Goal: Information Seeking & Learning: Learn about a topic

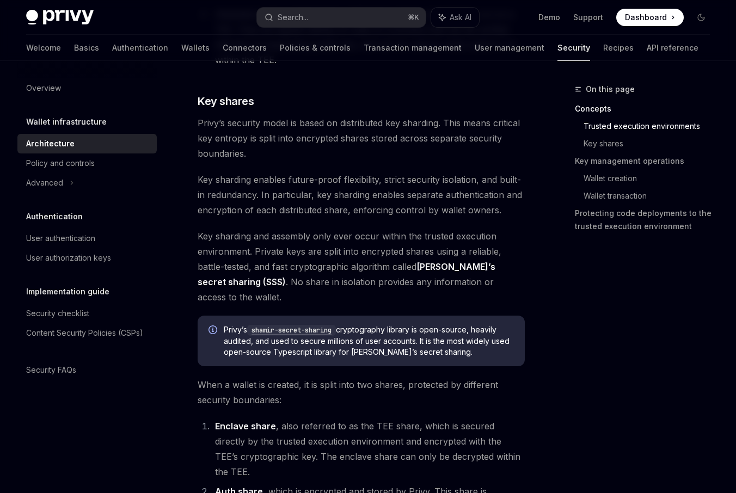
scroll to position [516, 0]
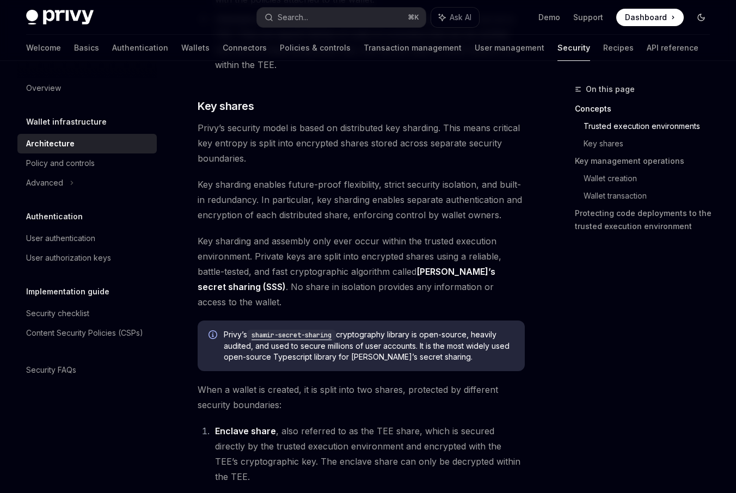
click at [702, 20] on icon "Toggle dark mode" at bounding box center [701, 17] width 9 height 9
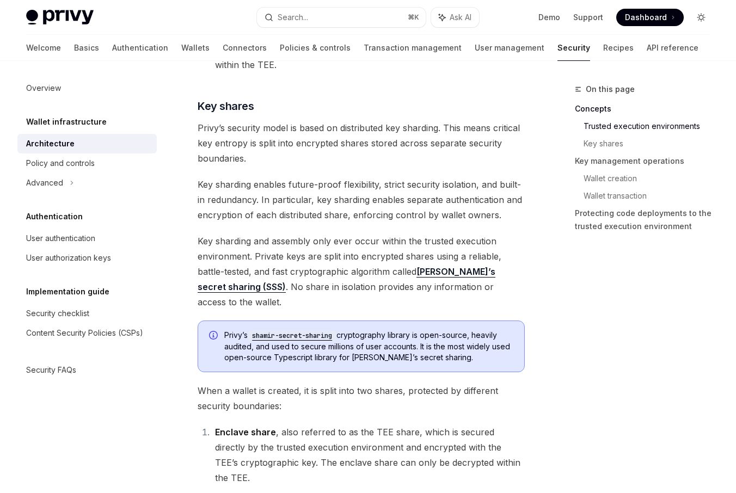
click at [702, 20] on icon "Toggle dark mode" at bounding box center [701, 17] width 9 height 9
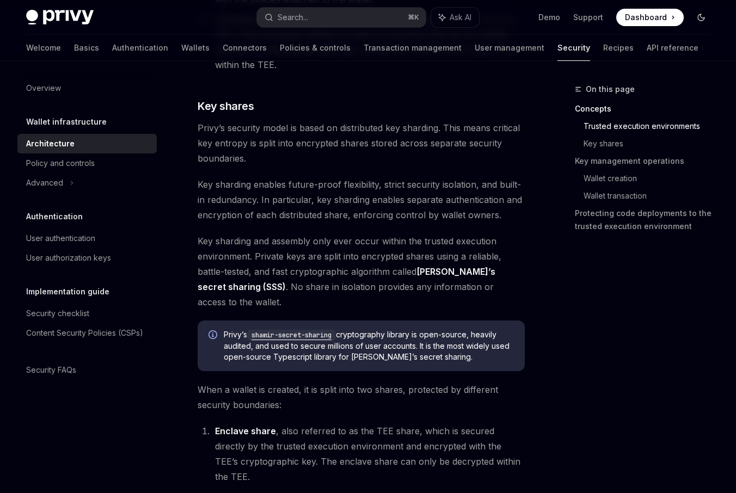
click at [702, 20] on icon "Toggle dark mode" at bounding box center [701, 17] width 9 height 9
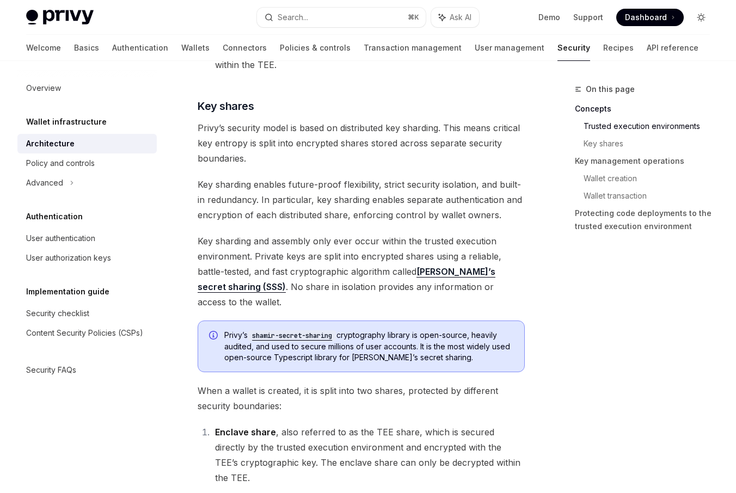
click at [702, 20] on icon "Toggle dark mode" at bounding box center [701, 17] width 9 height 9
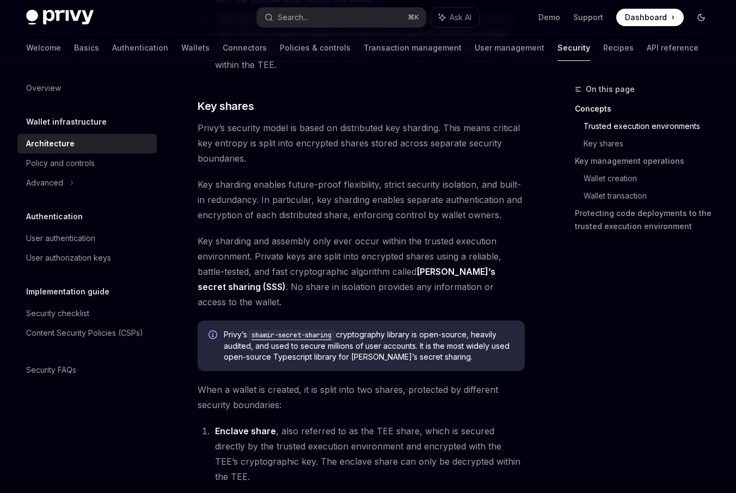
click at [702, 20] on icon "Toggle dark mode" at bounding box center [701, 17] width 9 height 9
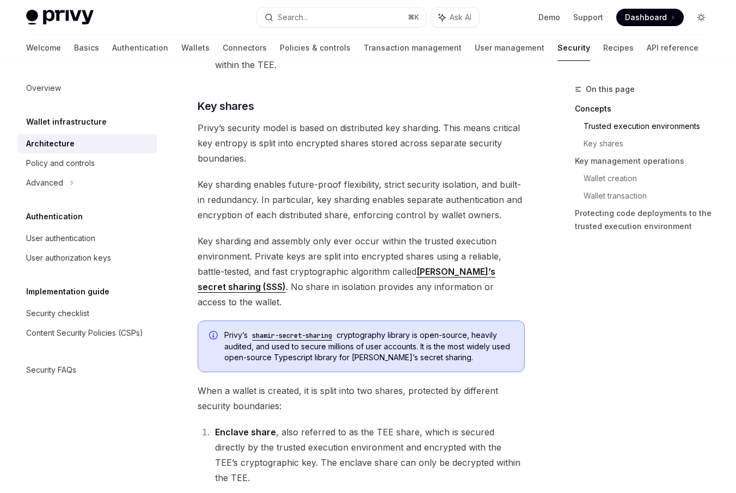
click at [702, 20] on icon "Toggle dark mode" at bounding box center [701, 17] width 9 height 9
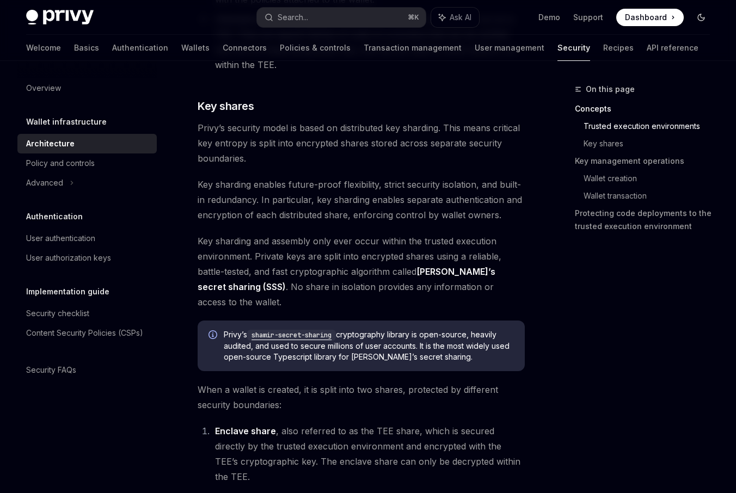
click at [702, 20] on icon "Toggle dark mode" at bounding box center [701, 17] width 9 height 9
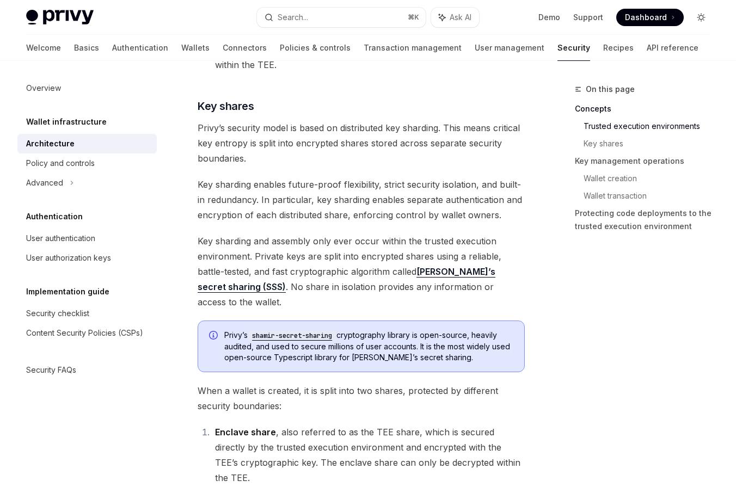
click at [702, 20] on icon "Toggle dark mode" at bounding box center [701, 17] width 9 height 9
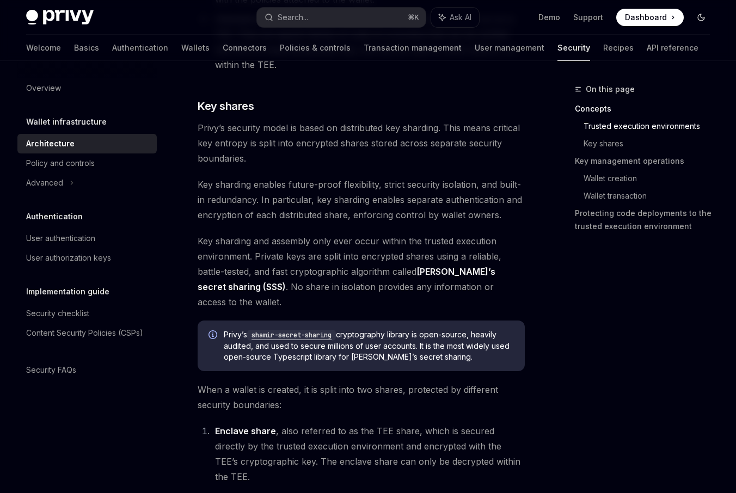
click at [702, 20] on icon "Toggle dark mode" at bounding box center [701, 17] width 9 height 9
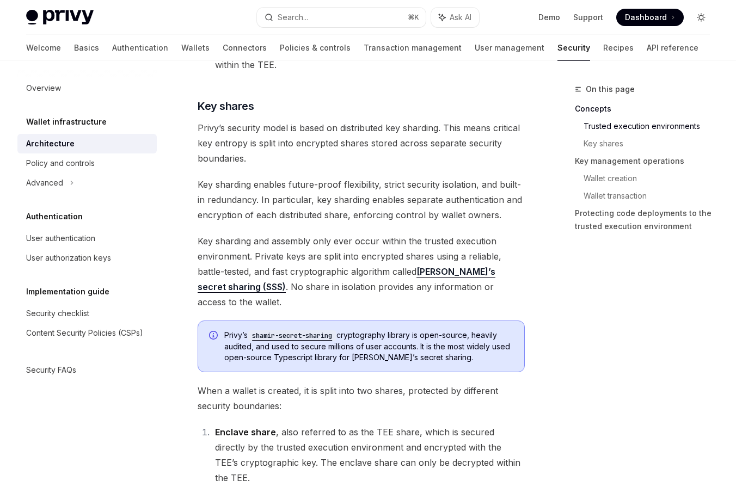
click at [702, 20] on icon "Toggle dark mode" at bounding box center [701, 17] width 9 height 9
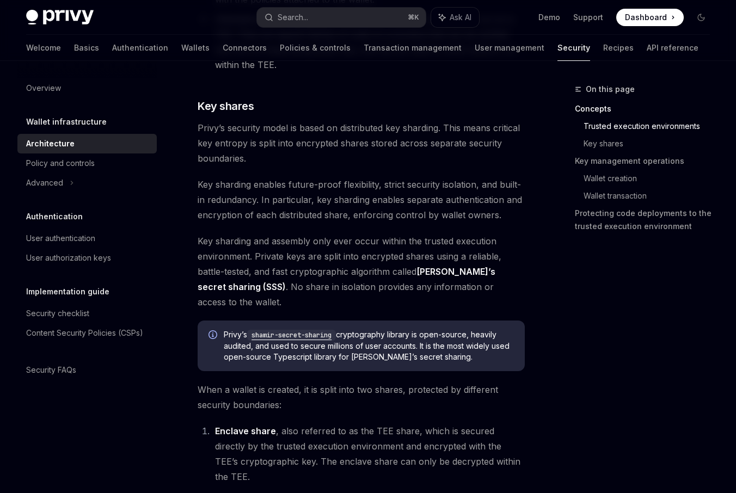
click at [641, 394] on div "On this page Concepts Trusted execution environments Key shares Key management …" at bounding box center [636, 288] width 166 height 411
